Goal: Information Seeking & Learning: Find specific page/section

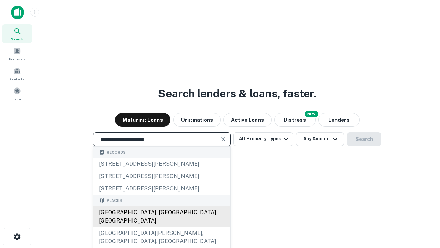
click at [162, 227] on div "[GEOGRAPHIC_DATA], [GEOGRAPHIC_DATA], [GEOGRAPHIC_DATA]" at bounding box center [162, 216] width 137 height 21
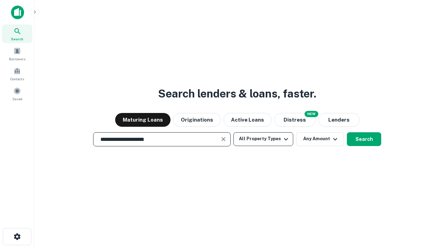
type input "**********"
click at [264, 139] on button "All Property Types" at bounding box center [264, 139] width 60 height 14
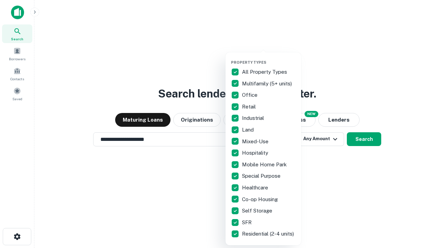
click at [269, 58] on button "button" at bounding box center [269, 58] width 76 height 0
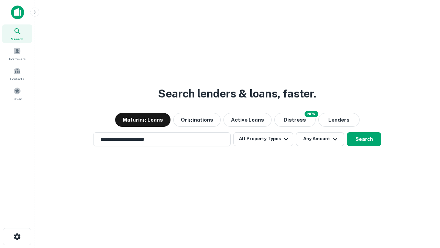
scroll to position [4, 83]
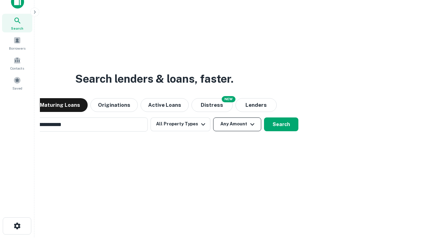
click at [213, 117] on button "Any Amount" at bounding box center [237, 124] width 48 height 14
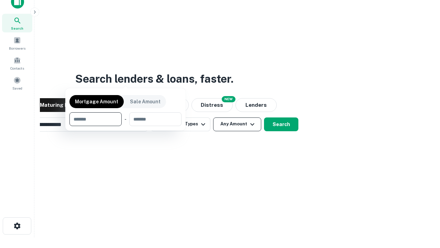
scroll to position [11, 0]
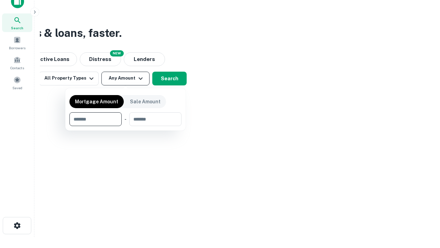
type input "*******"
click at [126, 126] on button "button" at bounding box center [126, 126] width 112 height 0
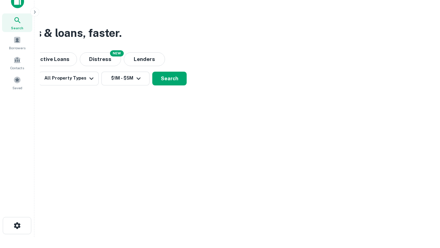
scroll to position [4, 127]
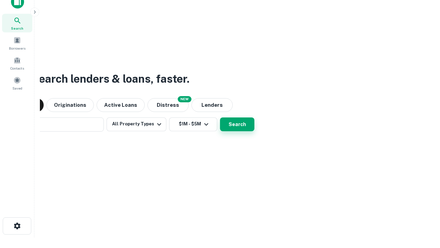
click at [220, 117] on button "Search" at bounding box center [237, 124] width 34 height 14
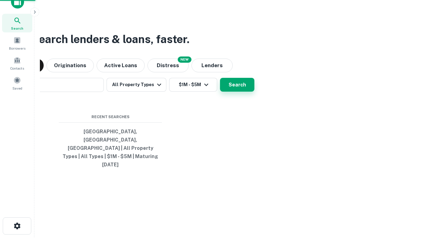
scroll to position [18, 195]
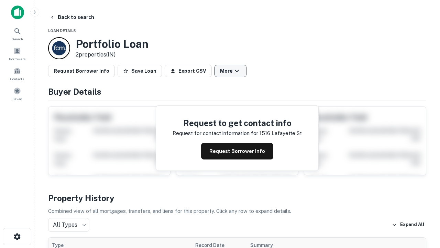
click at [231, 71] on button "More" at bounding box center [231, 71] width 32 height 12
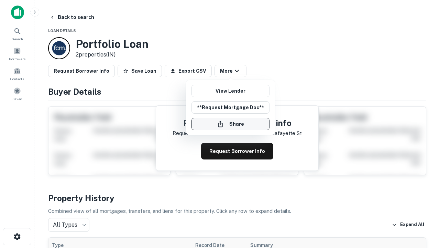
click at [231, 124] on button "Share" at bounding box center [231, 124] width 78 height 12
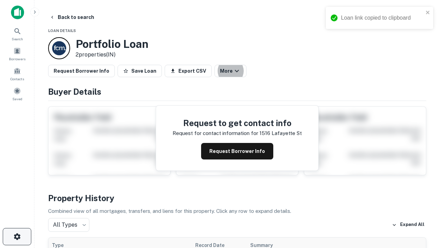
click at [17, 236] on icon "button" at bounding box center [17, 236] width 8 height 8
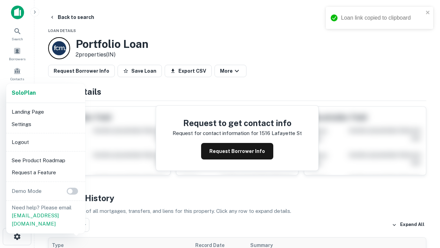
click at [45, 142] on li "Logout" at bounding box center [46, 142] width 74 height 12
